Goal: Find specific page/section: Find specific page/section

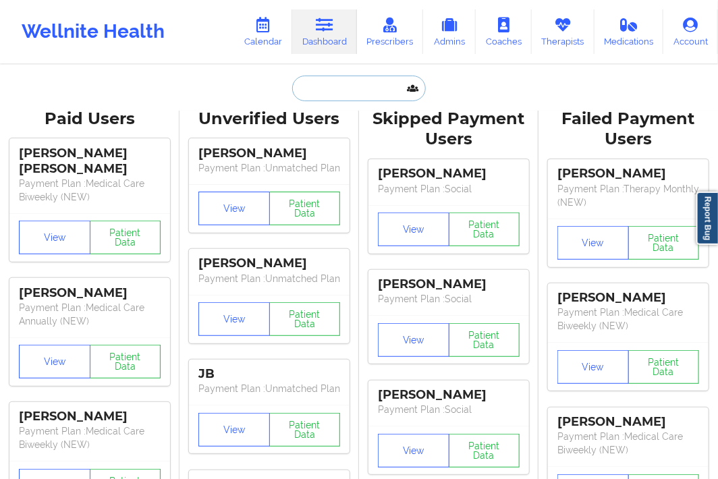
click at [345, 86] on input "text" at bounding box center [359, 89] width 134 height 26
paste input "[EMAIL_ADDRESS][DOMAIN_NAME]"
type input "[EMAIL_ADDRESS][DOMAIN_NAME]"
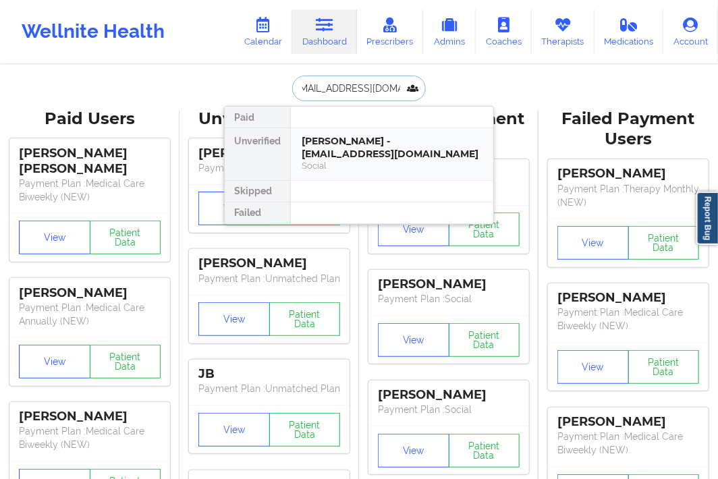
click at [332, 144] on div "[PERSON_NAME] - [EMAIL_ADDRESS][DOMAIN_NAME]" at bounding box center [392, 147] width 181 height 25
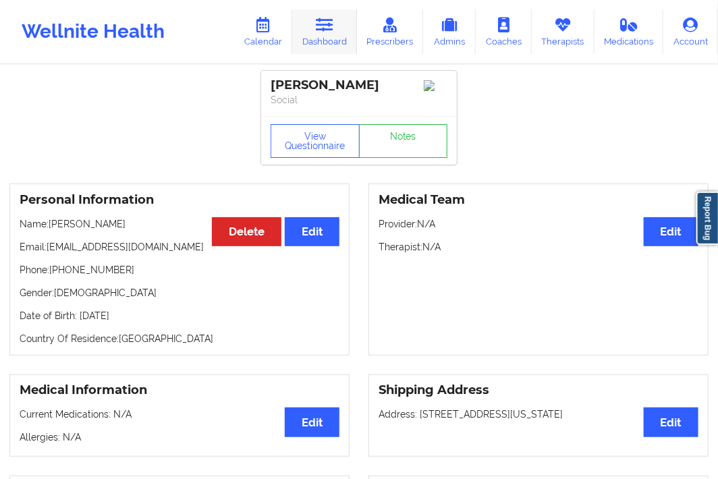
click at [325, 24] on icon at bounding box center [325, 25] width 18 height 15
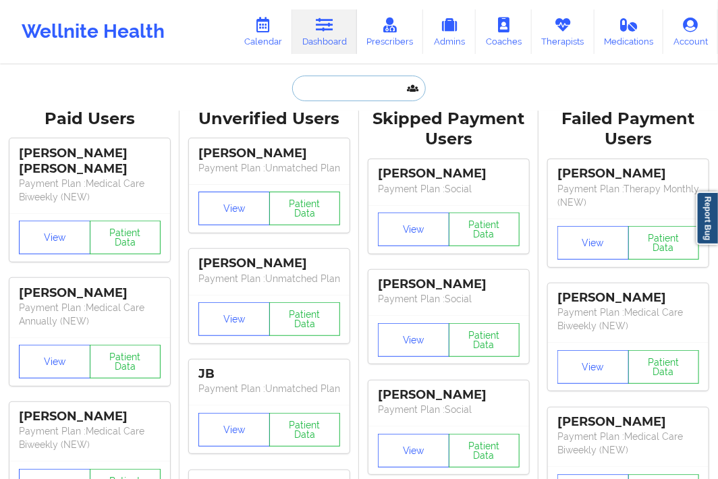
click at [334, 99] on input "text" at bounding box center [359, 89] width 134 height 26
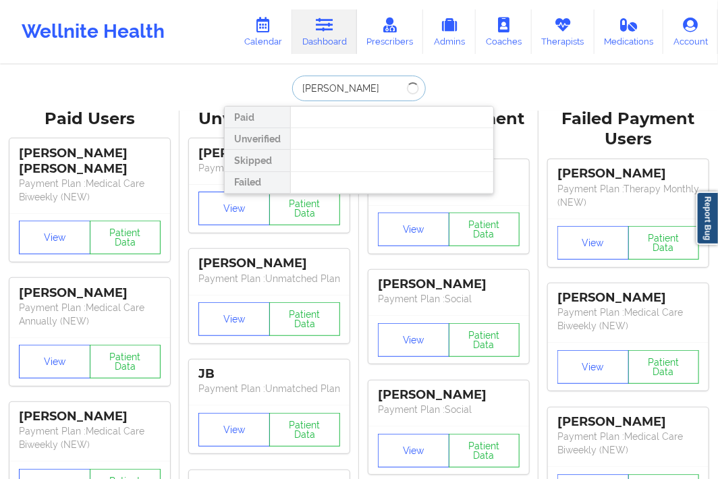
type input "[PERSON_NAME]"
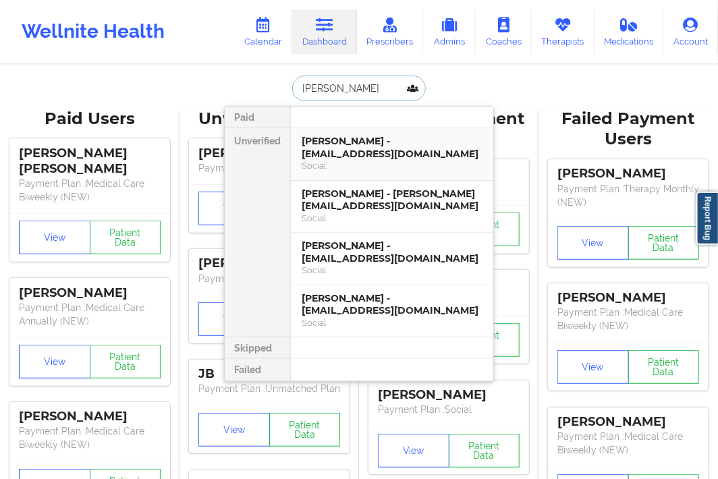
click at [349, 142] on div "[PERSON_NAME] - [EMAIL_ADDRESS][DOMAIN_NAME]" at bounding box center [392, 147] width 181 height 25
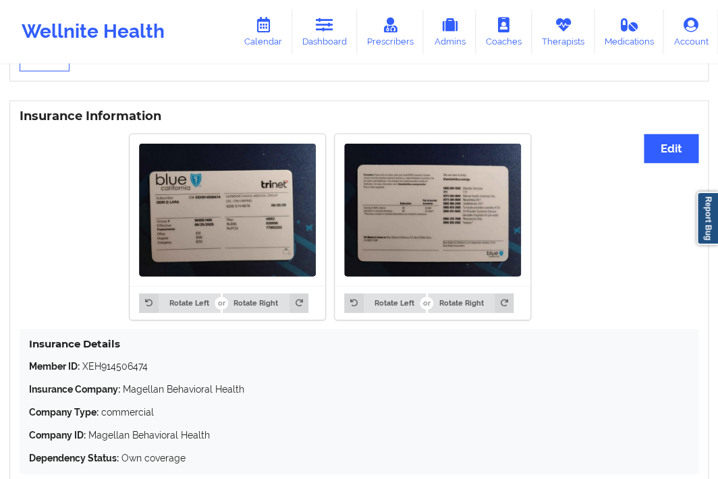
scroll to position [970, 0]
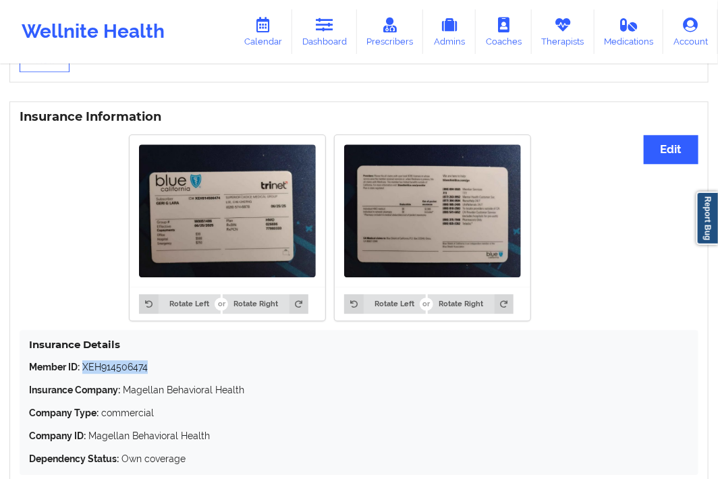
drag, startPoint x: 148, startPoint y: 365, endPoint x: 84, endPoint y: 376, distance: 65.0
click at [84, 374] on p "Member ID: XEH914506474" at bounding box center [359, 366] width 660 height 13
copy p "XEH914506474"
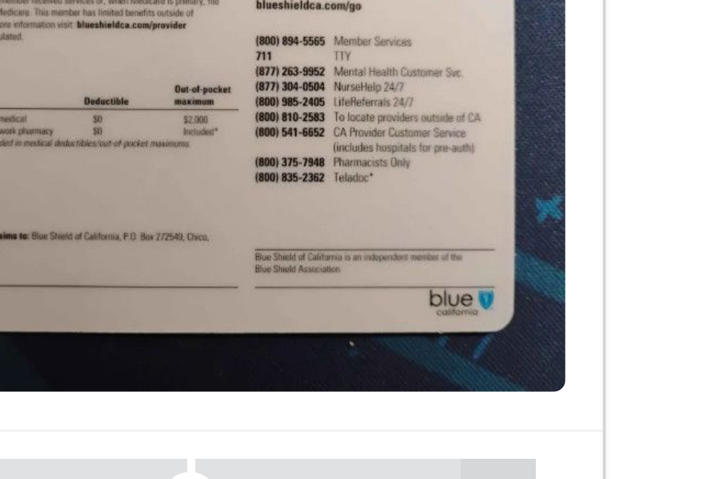
scroll to position [975, 0]
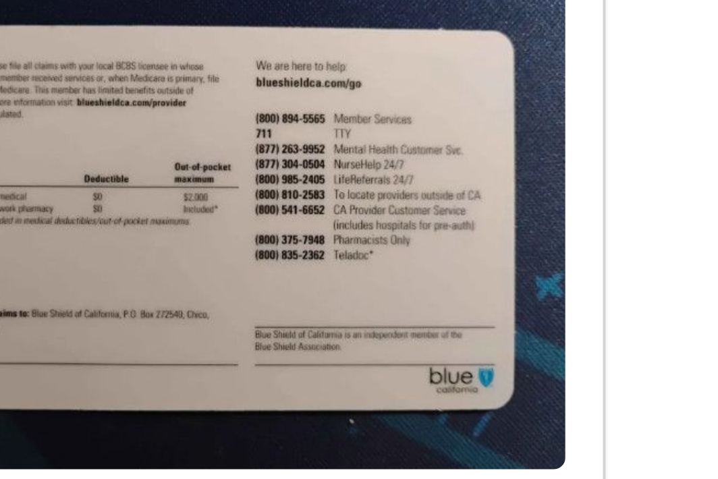
click at [503, 219] on img at bounding box center [432, 206] width 177 height 133
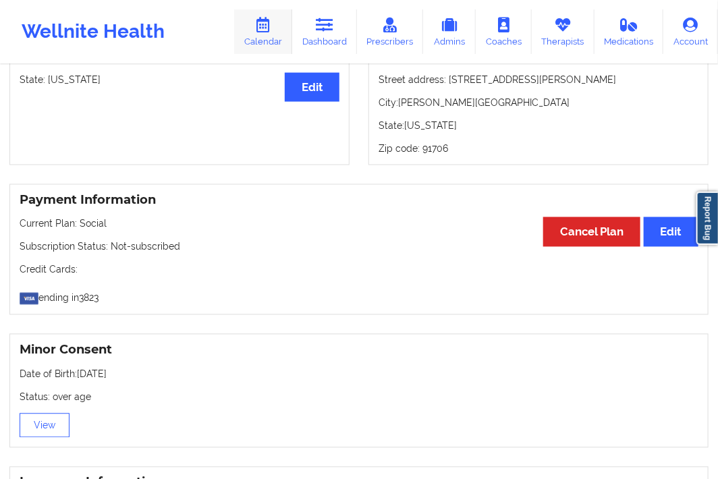
scroll to position [603, 0]
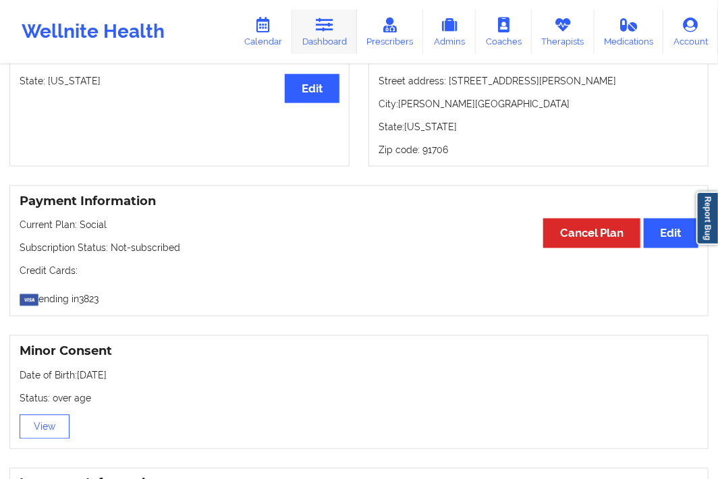
click at [334, 50] on link "Dashboard" at bounding box center [324, 31] width 65 height 45
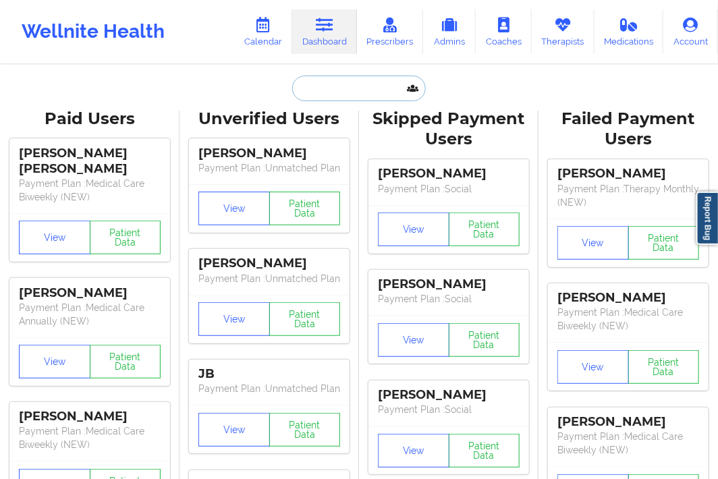
click at [325, 93] on input "text" at bounding box center [359, 89] width 134 height 26
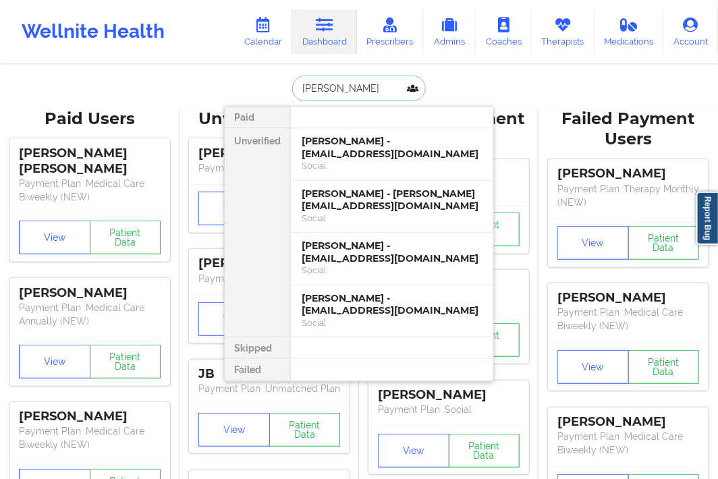
type input "[PERSON_NAME]"
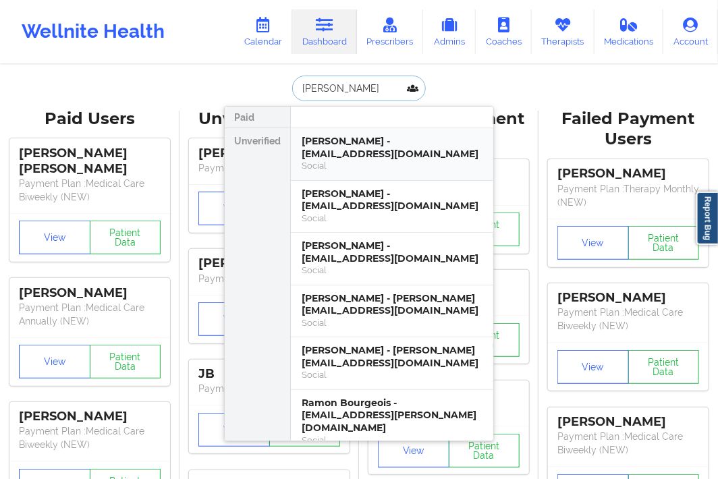
click at [372, 160] on div "Social" at bounding box center [392, 165] width 181 height 11
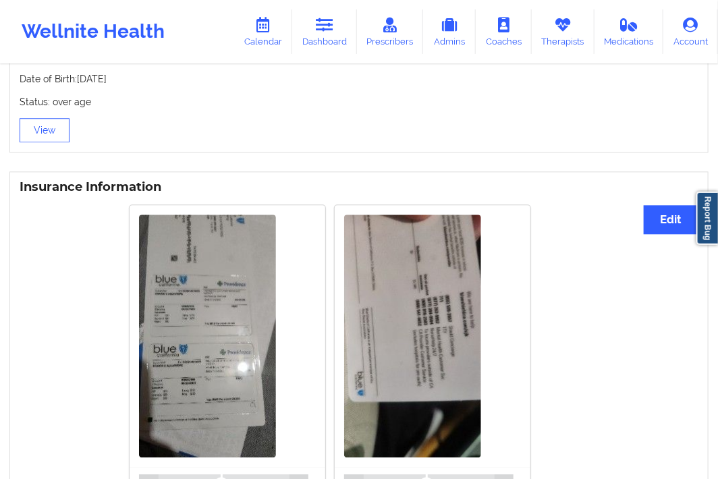
scroll to position [1155, 0]
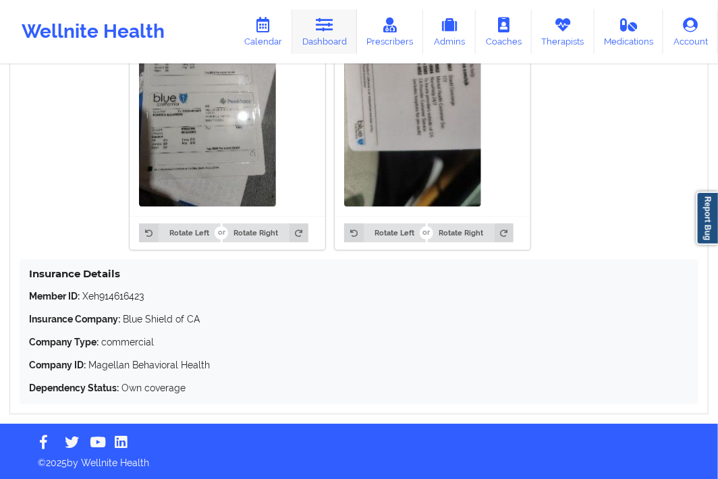
click at [312, 38] on link "Dashboard" at bounding box center [324, 31] width 65 height 45
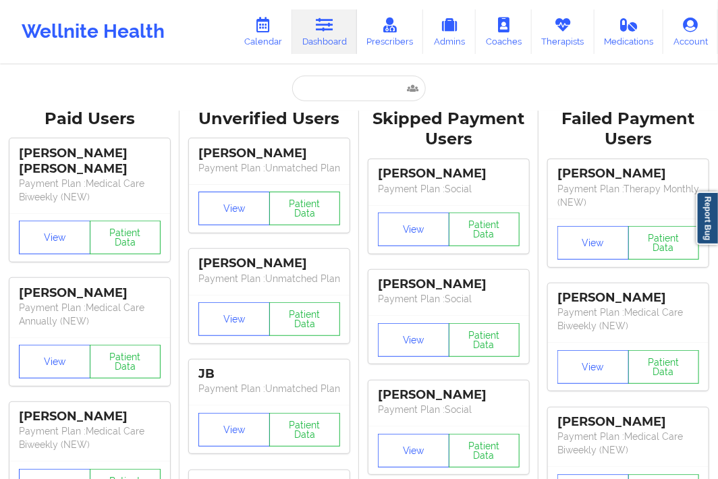
click at [331, 92] on input "text" at bounding box center [359, 89] width 134 height 26
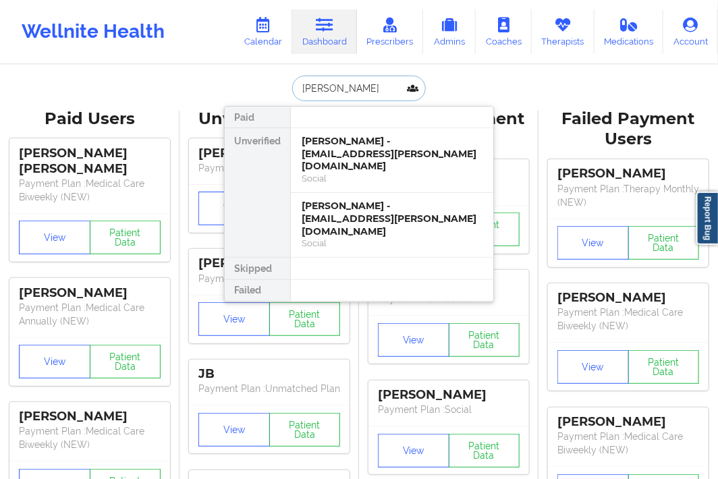
type input "[PERSON_NAME]"
click at [373, 173] on div "Social" at bounding box center [392, 178] width 181 height 11
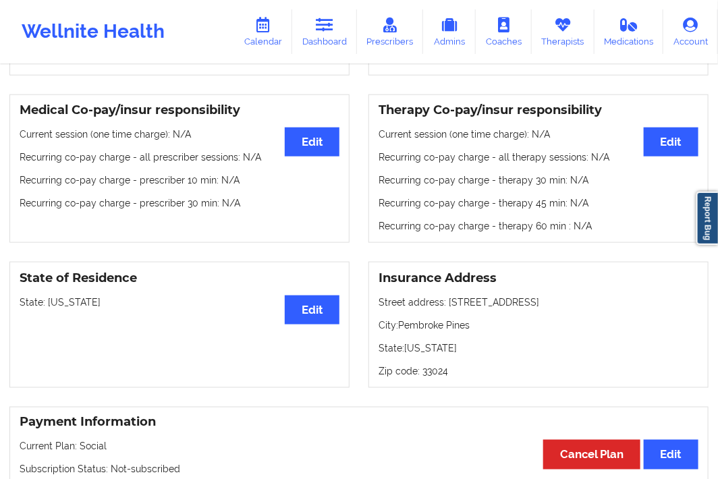
scroll to position [225, 0]
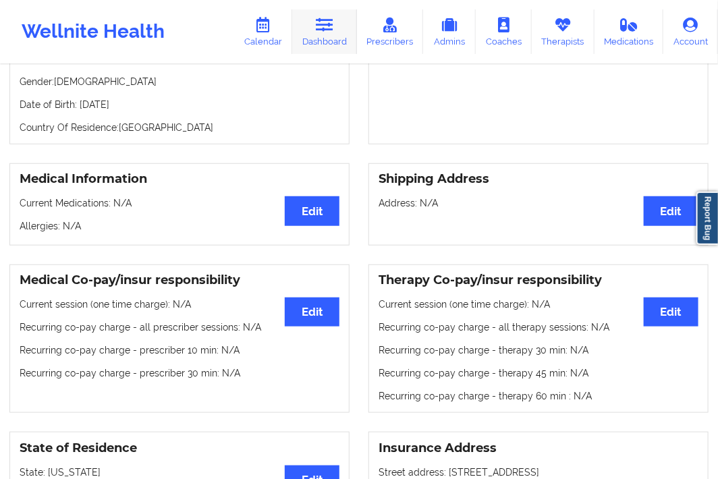
click at [319, 36] on link "Dashboard" at bounding box center [324, 31] width 65 height 45
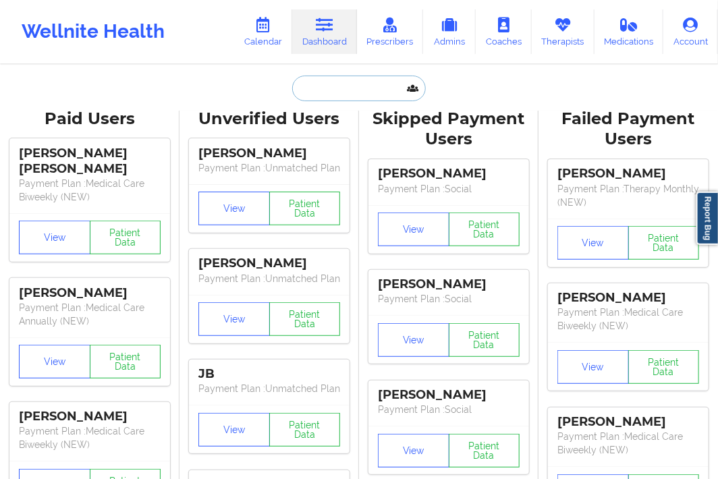
click at [325, 95] on input "text" at bounding box center [359, 89] width 134 height 26
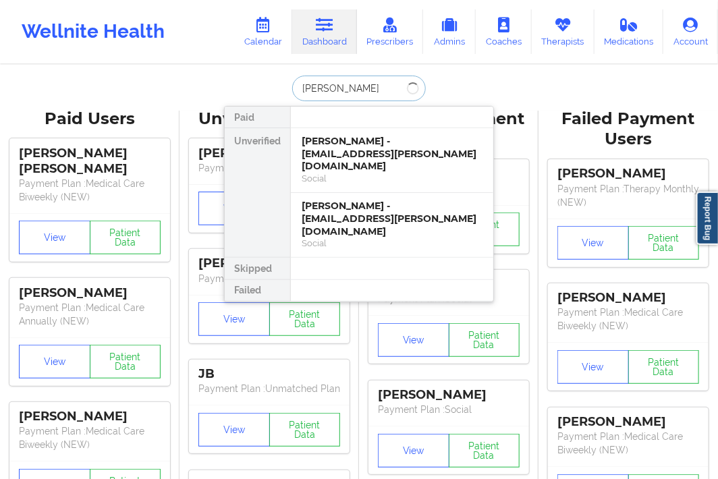
type input "[PERSON_NAME]"
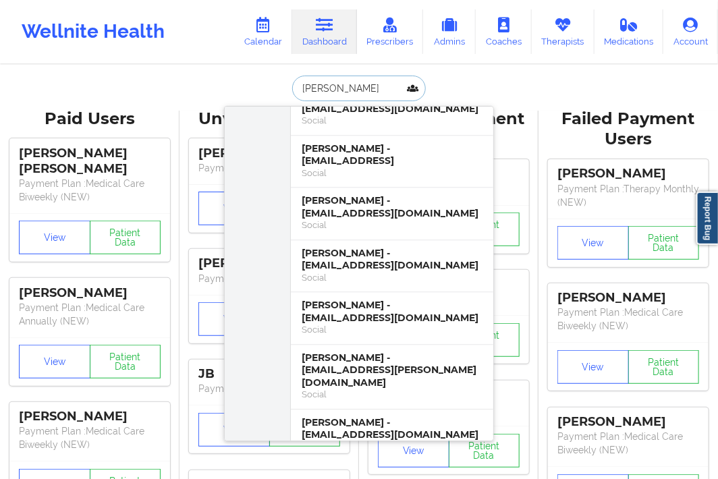
scroll to position [4574, 0]
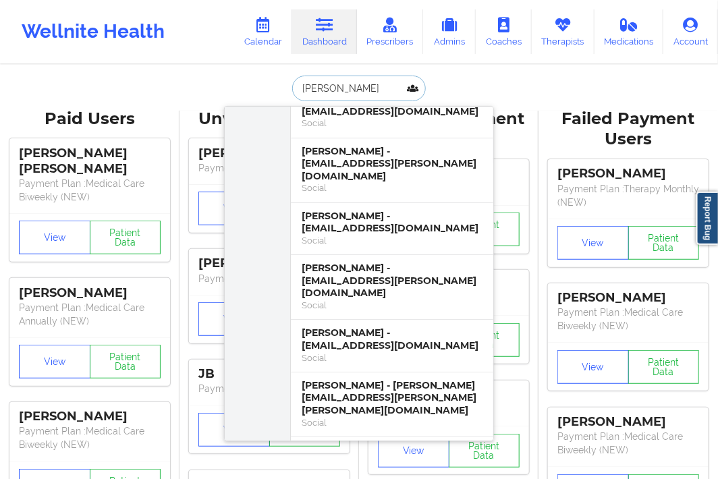
drag, startPoint x: 298, startPoint y: 98, endPoint x: 271, endPoint y: 103, distance: 27.4
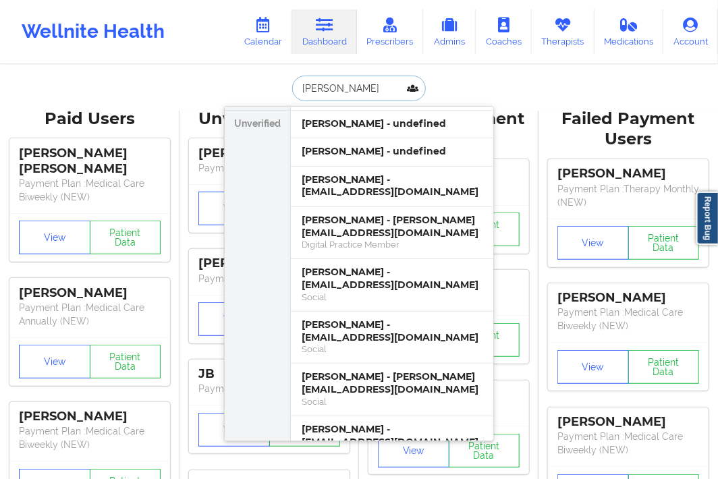
scroll to position [0, 0]
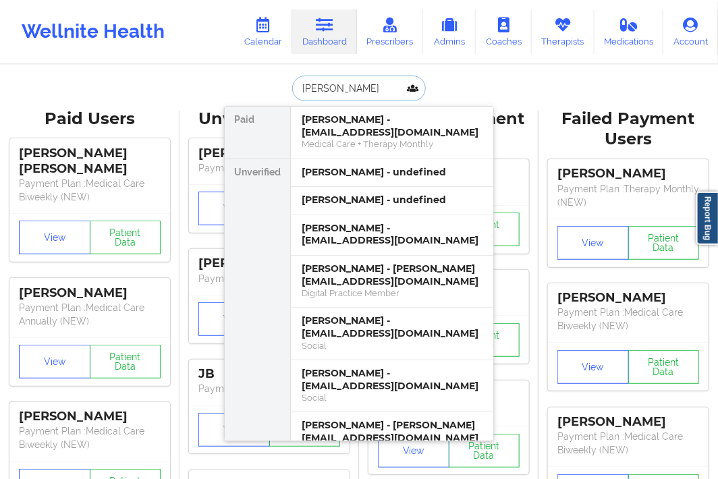
type input "[PERSON_NAME]"
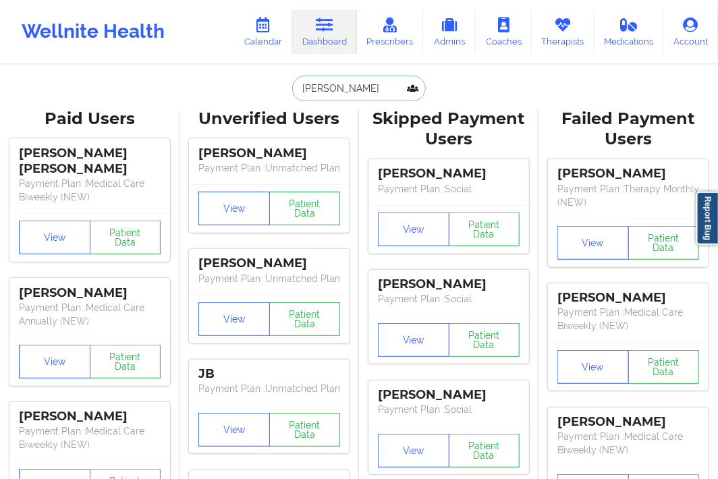
drag, startPoint x: 361, startPoint y: 86, endPoint x: 275, endPoint y: 99, distance: 86.6
click at [275, 99] on div "[PERSON_NAME] Paid [PERSON_NAME] - [EMAIL_ADDRESS][DOMAIN_NAME] Medical Care + …" at bounding box center [359, 89] width 270 height 26
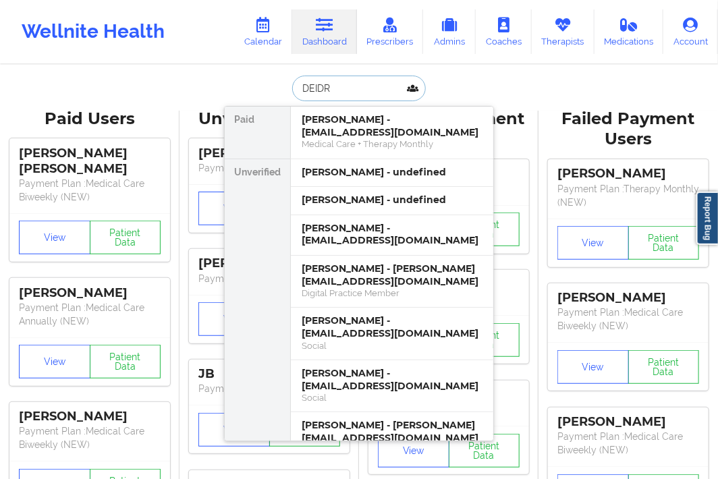
type input "[PERSON_NAME]"
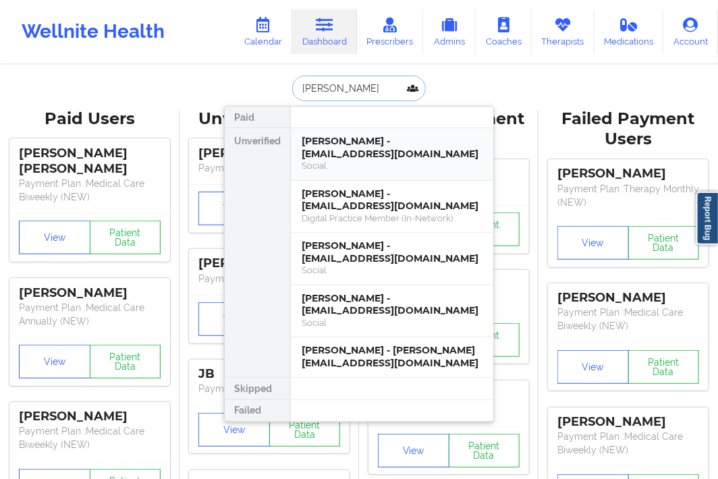
click at [337, 147] on div "[PERSON_NAME] - [EMAIL_ADDRESS][DOMAIN_NAME]" at bounding box center [392, 147] width 181 height 25
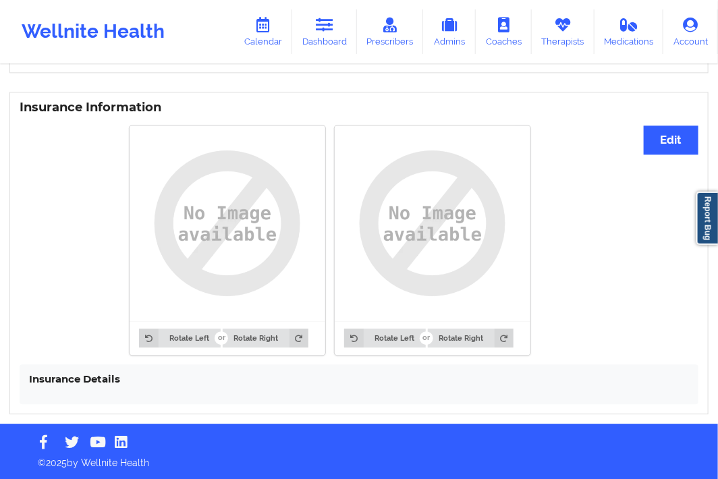
scroll to position [983, 0]
click at [319, 31] on icon at bounding box center [325, 25] width 18 height 15
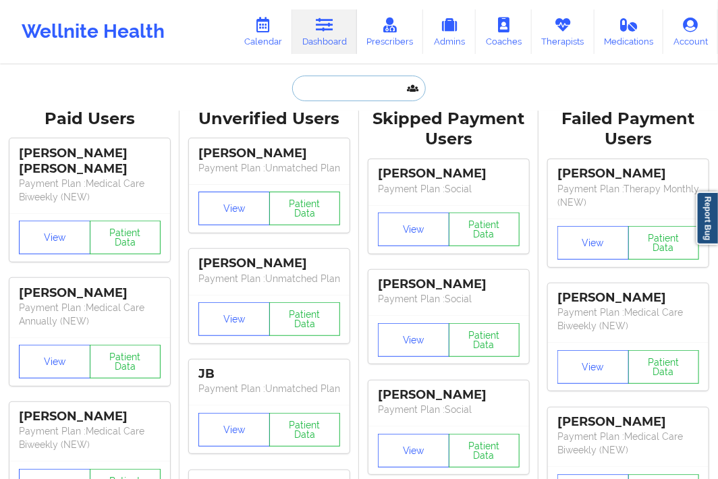
click at [341, 99] on input "text" at bounding box center [359, 89] width 134 height 26
paste input "[EMAIL_ADDRESS][DOMAIN_NAME]"
type input "[EMAIL_ADDRESS][DOMAIN_NAME]"
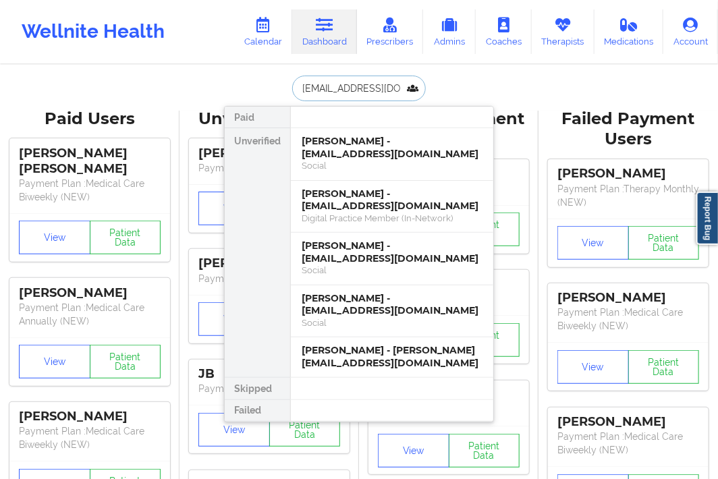
scroll to position [0, 46]
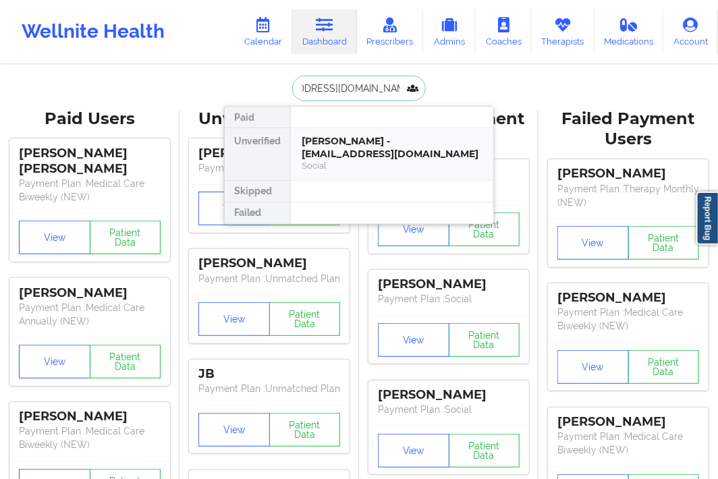
click at [324, 163] on div "Social" at bounding box center [392, 165] width 181 height 11
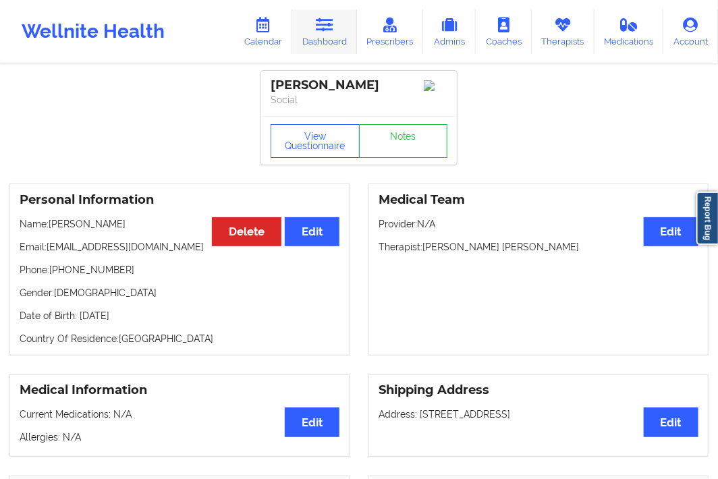
click at [314, 51] on link "Dashboard" at bounding box center [324, 31] width 65 height 45
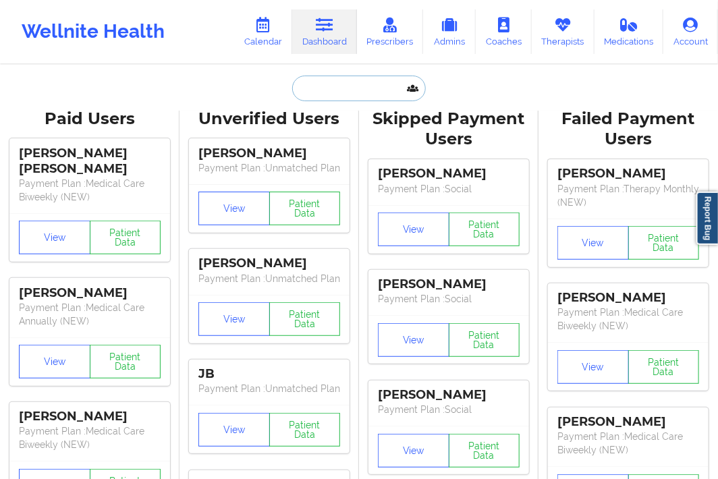
click at [319, 91] on input "text" at bounding box center [359, 89] width 134 height 26
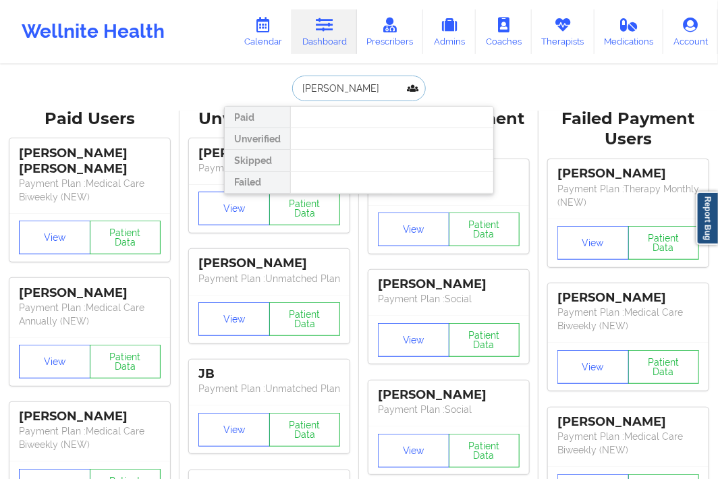
type input "[PERSON_NAME]"
drag, startPoint x: 300, startPoint y: 93, endPoint x: 240, endPoint y: 112, distance: 63.6
click at [240, 101] on div "[PERSON_NAME] Paid Unverified Skipped Failed" at bounding box center [359, 89] width 270 height 26
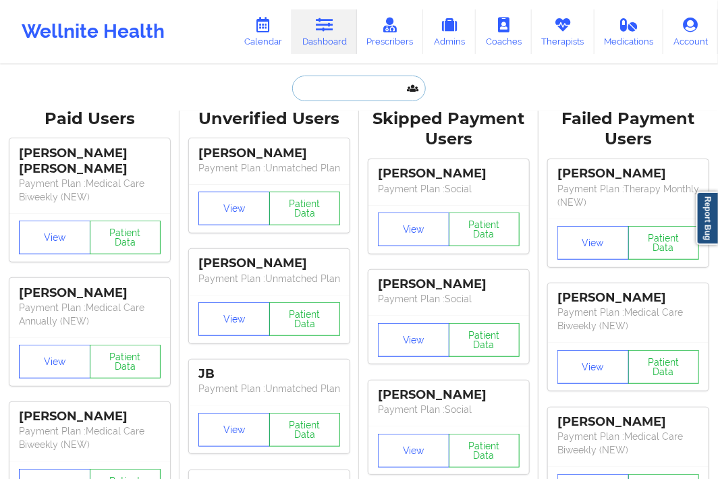
paste input "[EMAIL_ADDRESS][DOMAIN_NAME]"
type input "[EMAIL_ADDRESS][DOMAIN_NAME]"
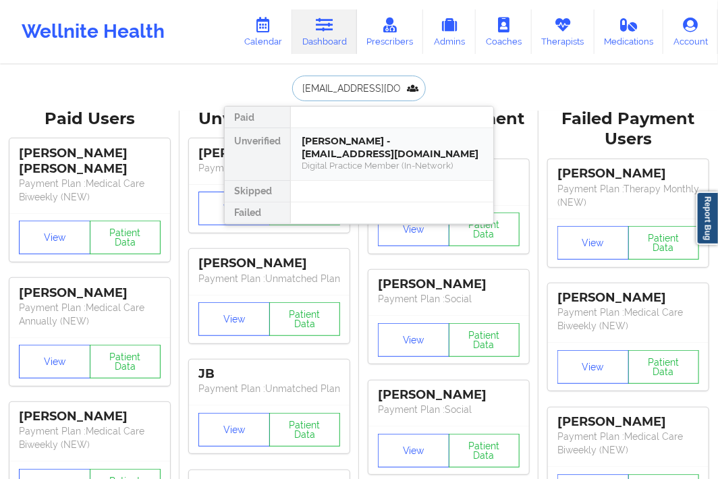
click at [338, 153] on div "[PERSON_NAME] - [EMAIL_ADDRESS][DOMAIN_NAME]" at bounding box center [392, 147] width 181 height 25
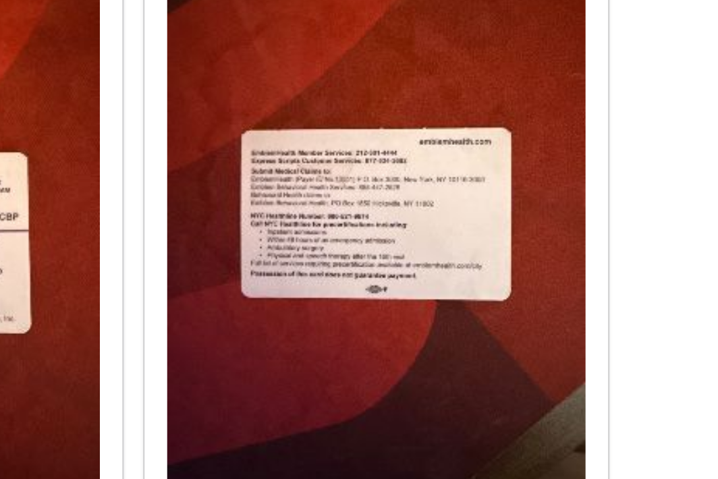
scroll to position [763, 0]
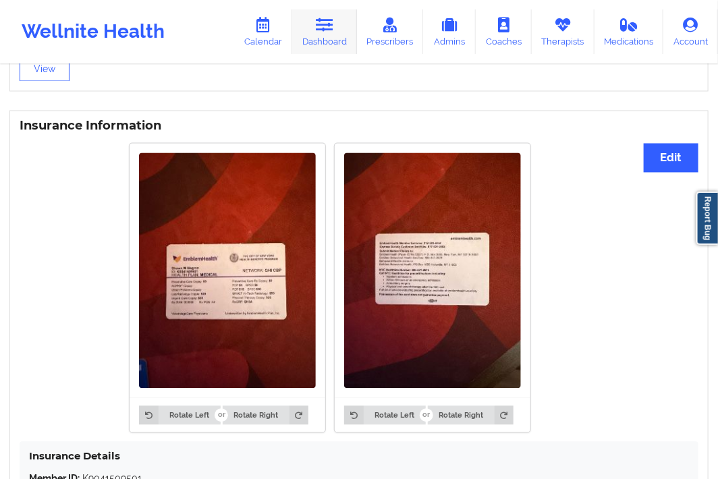
click at [338, 37] on link "Dashboard" at bounding box center [324, 31] width 65 height 45
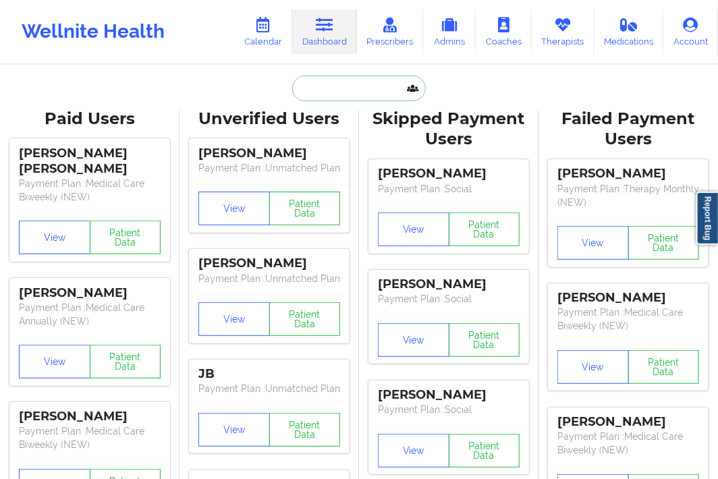
click at [325, 80] on input "text" at bounding box center [359, 89] width 134 height 26
paste input "[EMAIL_ADDRESS][DOMAIN_NAME]"
type input "[EMAIL_ADDRESS][DOMAIN_NAME]"
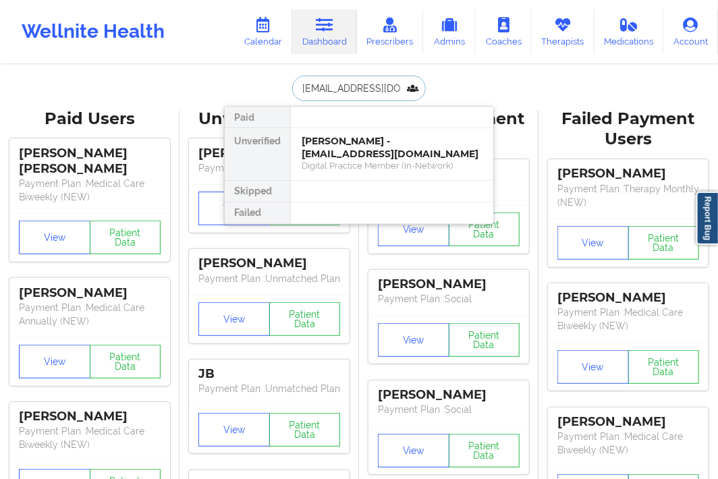
scroll to position [0, 18]
click at [324, 140] on div "[PERSON_NAME] - [EMAIL_ADDRESS][DOMAIN_NAME]" at bounding box center [392, 147] width 181 height 25
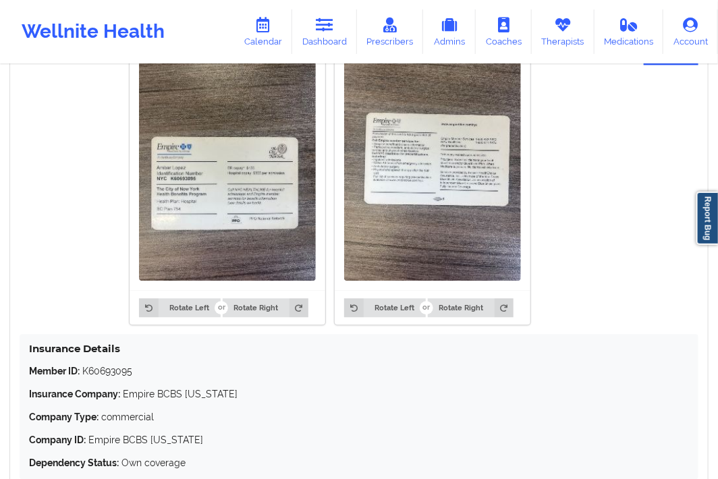
scroll to position [570, 0]
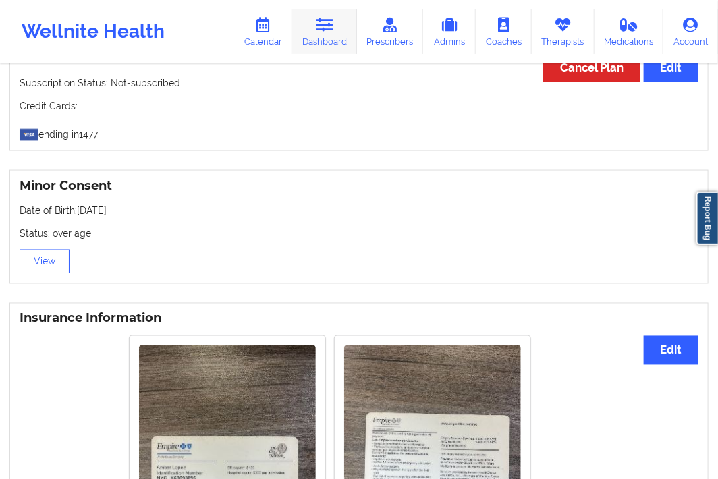
click at [333, 34] on link "Dashboard" at bounding box center [324, 31] width 65 height 45
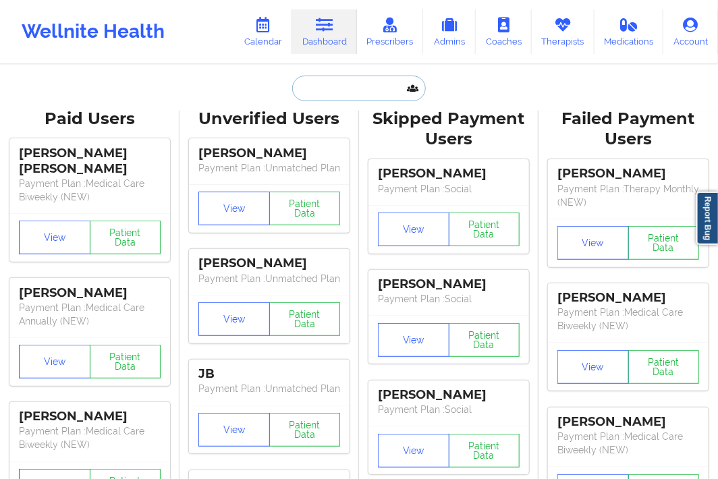
click at [298, 97] on input "text" at bounding box center [359, 89] width 134 height 26
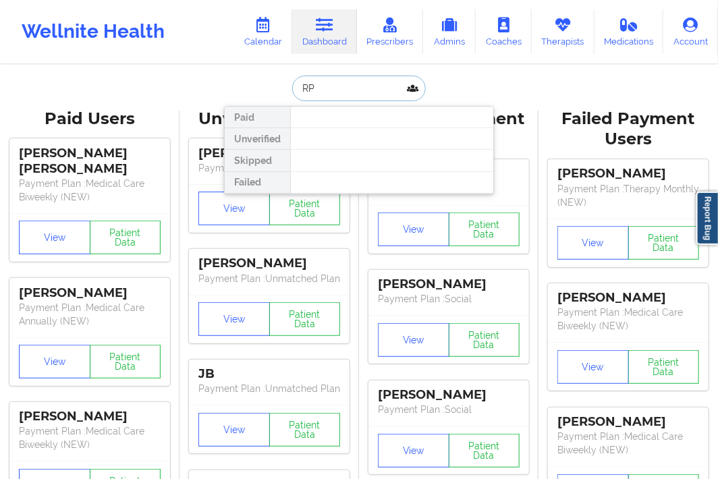
type input "R"
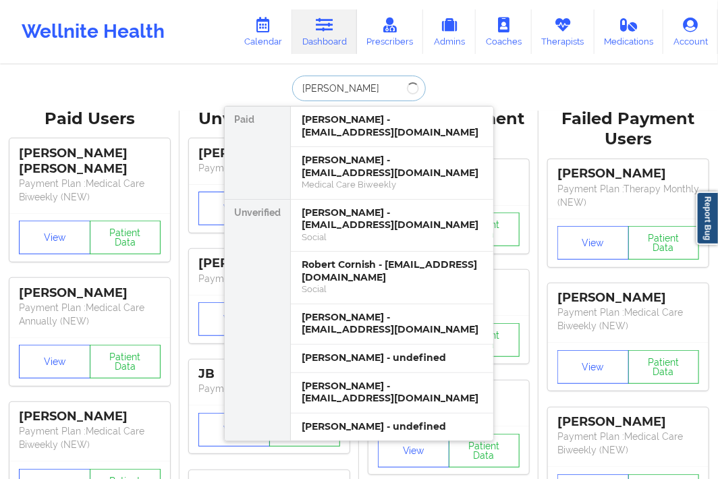
type input "[PERSON_NAME]"
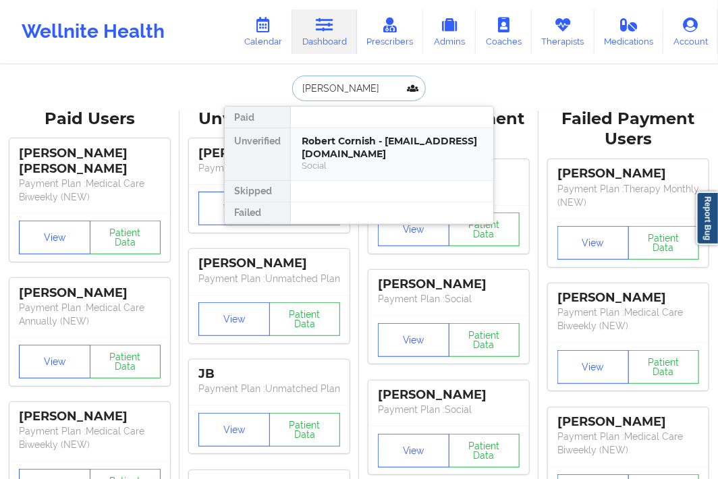
click at [323, 156] on div "Robert Cornish - [EMAIL_ADDRESS][DOMAIN_NAME]" at bounding box center [392, 147] width 181 height 25
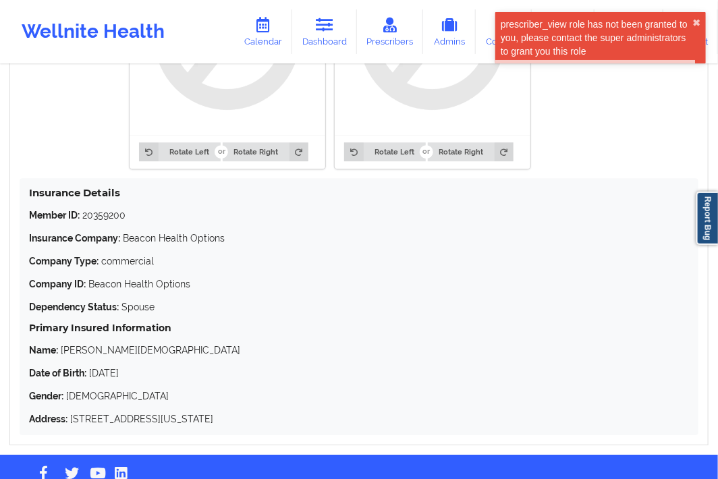
scroll to position [1201, 0]
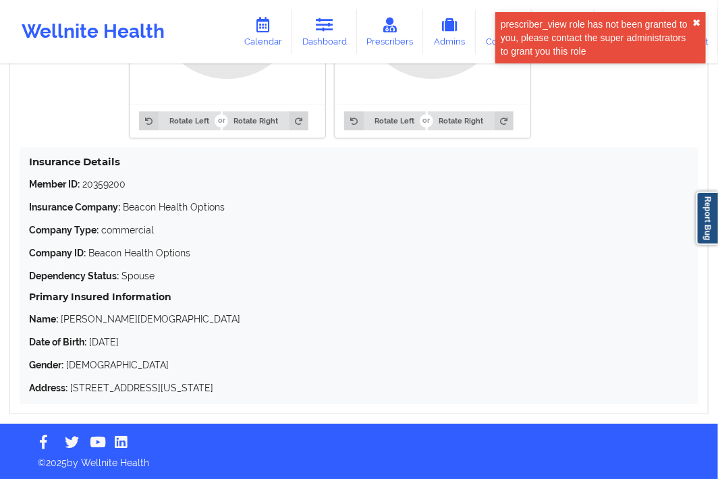
click at [694, 20] on button "✖︎" at bounding box center [696, 23] width 8 height 11
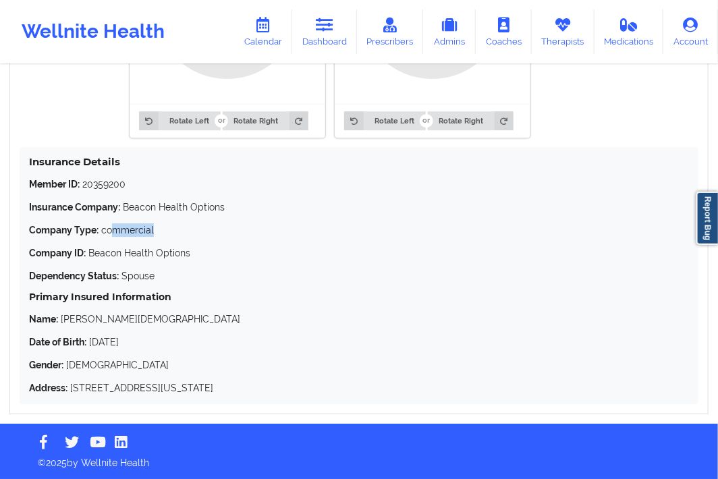
drag, startPoint x: 113, startPoint y: 233, endPoint x: 156, endPoint y: 236, distance: 42.7
click at [156, 236] on p "Company Type: commercial" at bounding box center [359, 229] width 660 height 13
drag, startPoint x: 235, startPoint y: 389, endPoint x: 273, endPoint y: 391, distance: 38.5
click at [273, 391] on p "Address: [STREET_ADDRESS][US_STATE]" at bounding box center [359, 387] width 660 height 13
click at [241, 394] on p "Address: [STREET_ADDRESS][US_STATE]" at bounding box center [359, 387] width 660 height 13
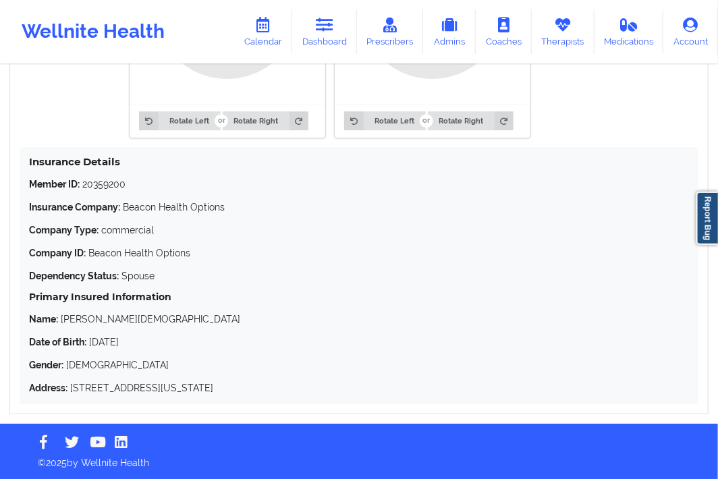
drag, startPoint x: 240, startPoint y: 389, endPoint x: 265, endPoint y: 389, distance: 24.3
click at [265, 389] on p "Address: [STREET_ADDRESS][US_STATE]" at bounding box center [359, 387] width 660 height 13
copy p "10950"
